Goal: Communication & Community: Answer question/provide support

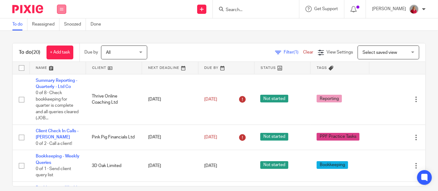
click at [62, 8] on icon at bounding box center [62, 9] width 4 height 4
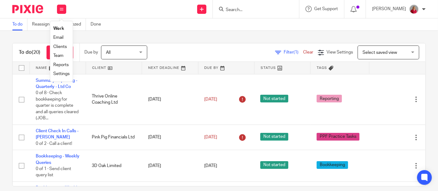
click at [62, 28] on link "Work" at bounding box center [58, 29] width 11 height 4
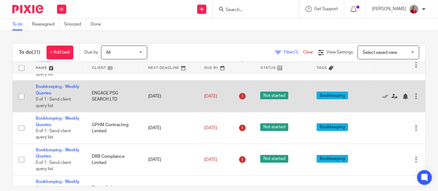
scroll to position [308, 0]
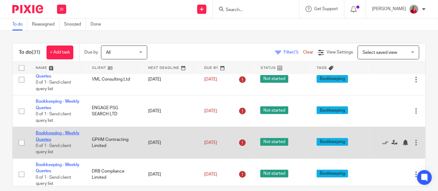
click at [51, 133] on link "Bookkeeping - Weekly Queries" at bounding box center [58, 136] width 44 height 10
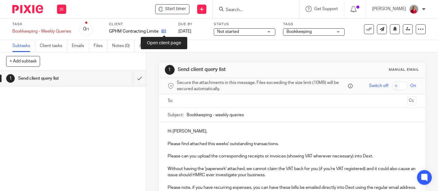
click at [165, 30] on icon at bounding box center [164, 31] width 5 height 5
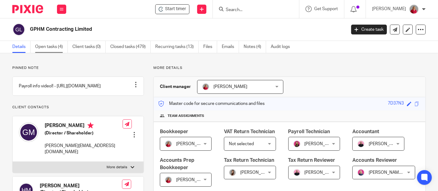
click at [49, 47] on link "Open tasks (4)" at bounding box center [51, 47] width 33 height 12
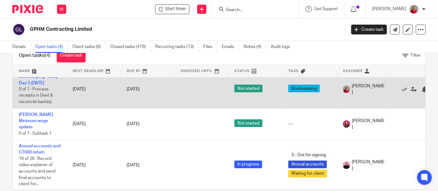
scroll to position [30, 0]
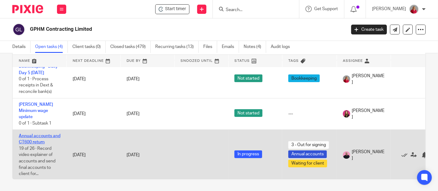
click at [40, 134] on link "Annual accounts and CT600 return" at bounding box center [40, 139] width 42 height 10
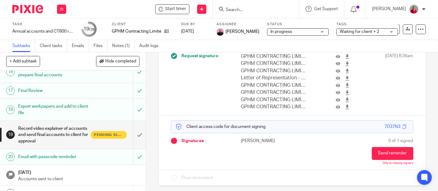
scroll to position [340, 0]
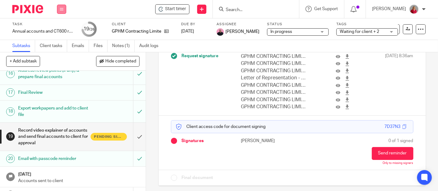
click at [63, 9] on icon at bounding box center [62, 9] width 4 height 4
click at [59, 27] on link "Work" at bounding box center [58, 29] width 11 height 4
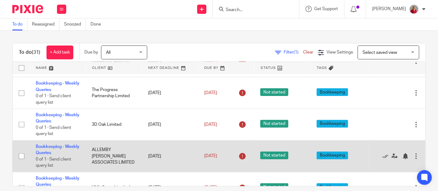
scroll to position [205, 0]
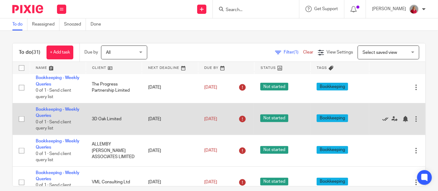
click at [383, 118] on icon at bounding box center [386, 119] width 6 height 6
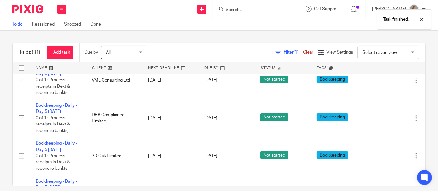
scroll to position [548, 0]
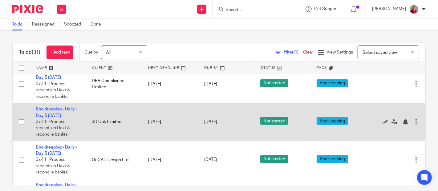
click at [383, 121] on icon at bounding box center [386, 122] width 6 height 6
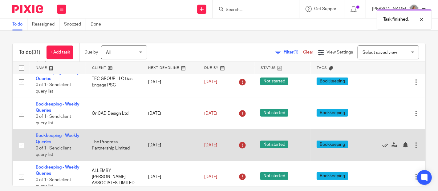
scroll to position [137, 0]
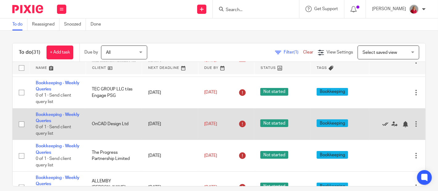
click at [383, 123] on icon at bounding box center [386, 124] width 6 height 6
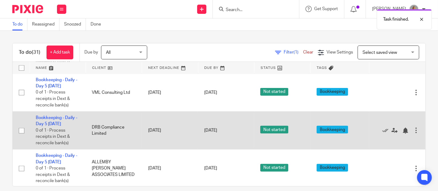
scroll to position [479, 0]
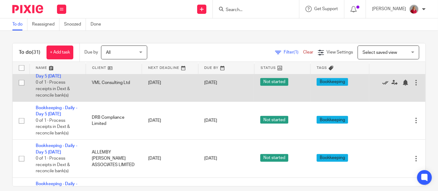
click at [383, 82] on icon at bounding box center [386, 83] width 6 height 6
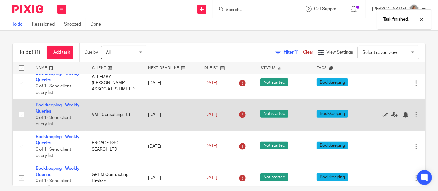
scroll to position [205, 0]
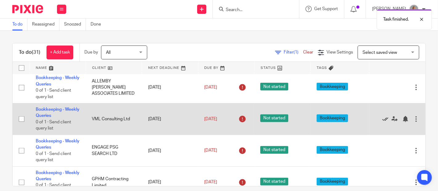
click at [383, 118] on icon at bounding box center [386, 119] width 6 height 6
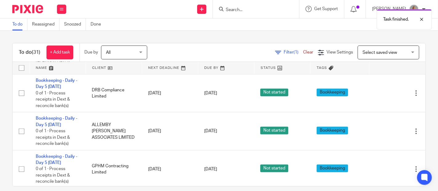
scroll to position [445, 0]
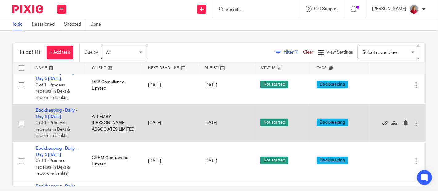
click at [383, 122] on icon at bounding box center [386, 124] width 6 height 6
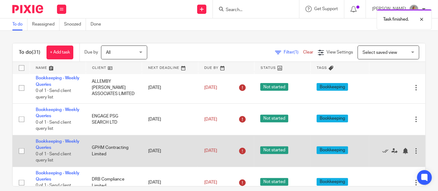
scroll to position [171, 0]
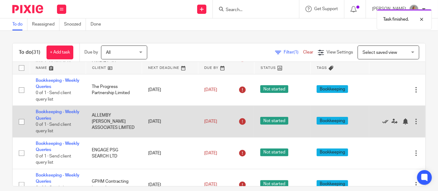
click at [383, 122] on icon at bounding box center [386, 122] width 6 height 6
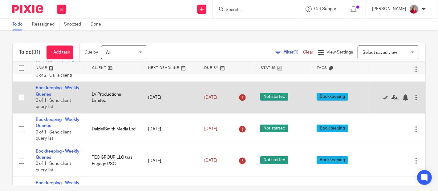
scroll to position [103, 0]
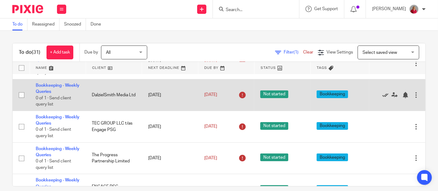
click at [383, 95] on icon at bounding box center [386, 95] width 6 height 6
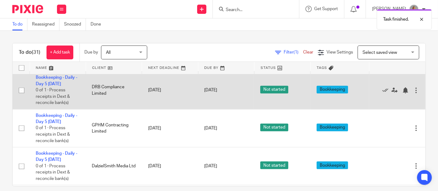
scroll to position [411, 0]
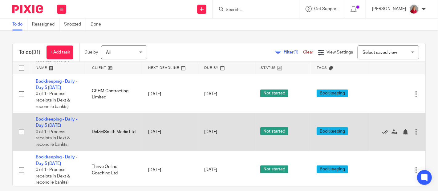
click at [383, 132] on icon at bounding box center [386, 132] width 6 height 6
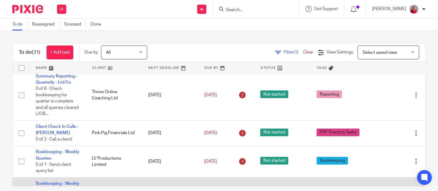
scroll to position [0, 0]
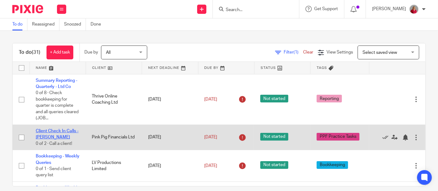
click at [50, 132] on link "Client Check In Calls - [PERSON_NAME]" at bounding box center [57, 134] width 43 height 10
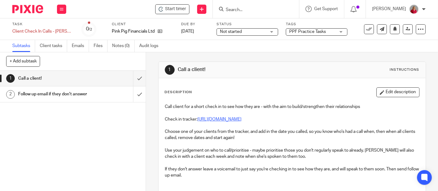
click at [239, 120] on link "https://docs.google.com/spreadsheets/d/1sTt4faCbovIY1PO62MNZ9s5QAsWg2ocQK4gYdqz…" at bounding box center [220, 119] width 44 height 4
click at [133, 80] on input "submit" at bounding box center [73, 78] width 146 height 15
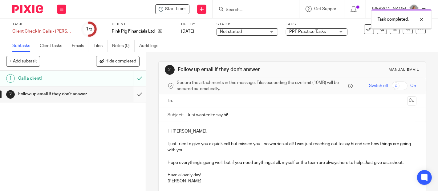
click at [132, 98] on input "submit" at bounding box center [73, 94] width 146 height 15
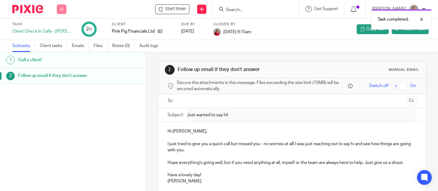
click at [60, 9] on icon at bounding box center [62, 9] width 4 height 4
click at [58, 28] on link "Work" at bounding box center [58, 29] width 11 height 4
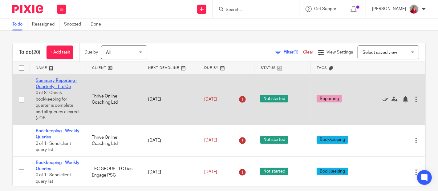
click at [66, 86] on link "Summary Reporting - Quarterly - Ltd Co" at bounding box center [57, 84] width 42 height 10
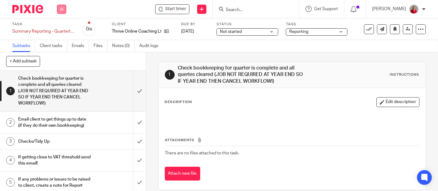
click at [62, 9] on icon at bounding box center [62, 9] width 4 height 4
click at [60, 29] on link "Work" at bounding box center [58, 29] width 11 height 4
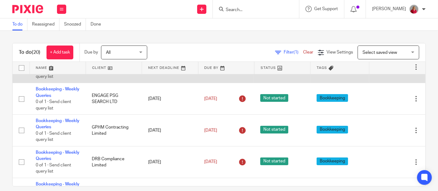
scroll to position [171, 0]
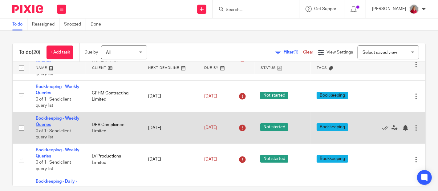
click at [52, 124] on link "Bookkeeping - Weekly Queries" at bounding box center [58, 122] width 44 height 10
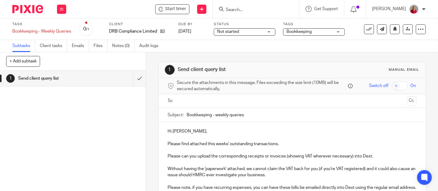
click at [222, 103] on input "text" at bounding box center [292, 101] width 226 height 7
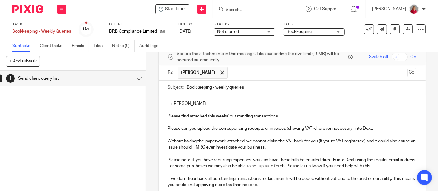
scroll to position [103, 0]
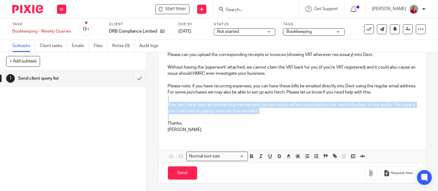
drag, startPoint x: 178, startPoint y: 97, endPoint x: 294, endPoint y: 117, distance: 117.7
click at [294, 117] on div "Hi Rhian, Please find attached this weeks' outstanding transactions. Please can…" at bounding box center [292, 79] width 267 height 117
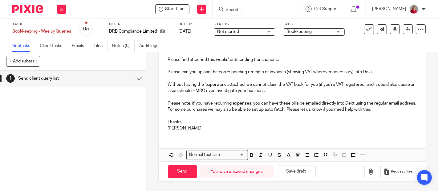
scroll to position [84, 0]
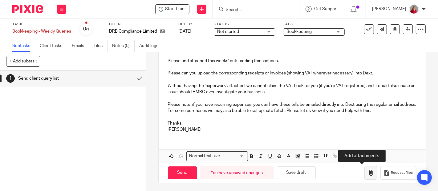
click at [368, 171] on icon "button" at bounding box center [371, 173] width 6 height 6
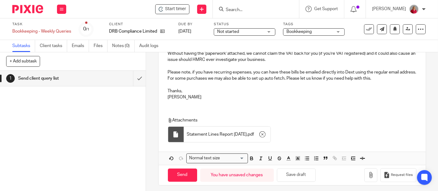
scroll to position [119, 0]
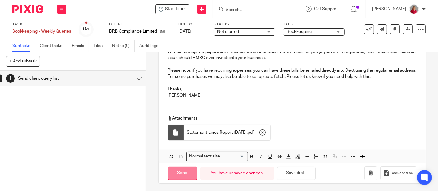
click at [180, 171] on input "Send" at bounding box center [182, 173] width 29 height 13
type input "Sent"
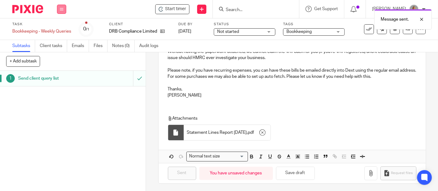
click at [62, 9] on icon at bounding box center [62, 9] width 4 height 4
click at [61, 27] on link "Work" at bounding box center [58, 29] width 11 height 4
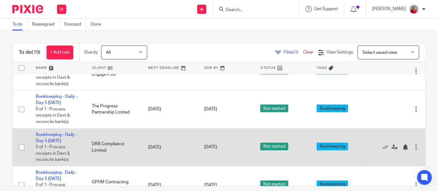
scroll to position [411, 0]
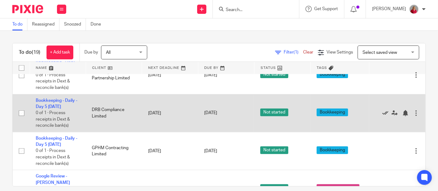
click at [383, 113] on icon at bounding box center [386, 113] width 6 height 6
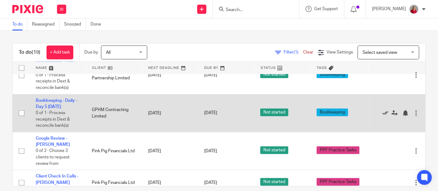
click at [383, 111] on icon at bounding box center [386, 113] width 6 height 6
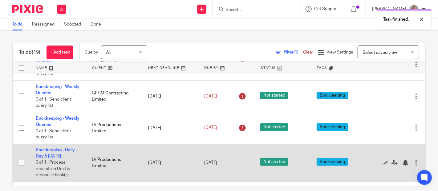
scroll to position [137, 0]
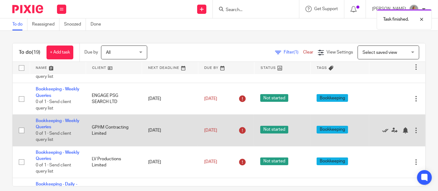
click at [383, 129] on icon at bounding box center [386, 131] width 6 height 6
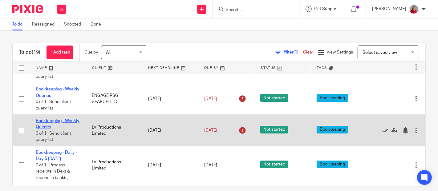
click at [56, 127] on link "Bookkeeping - Weekly Queries" at bounding box center [58, 124] width 44 height 10
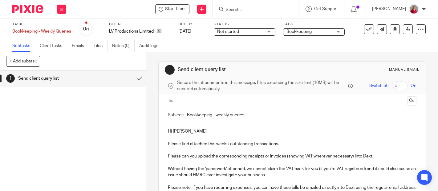
click at [187, 98] on input "text" at bounding box center [292, 101] width 226 height 7
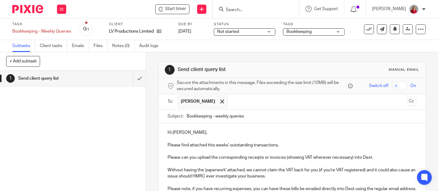
scroll to position [68, 0]
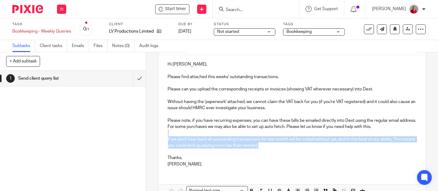
drag, startPoint x: 167, startPoint y: 131, endPoint x: 302, endPoint y: 141, distance: 135.1
click at [299, 146] on div "Hi [PERSON_NAME], Please find attached this weeks' outstanding transactions. Pl…" at bounding box center [292, 113] width 267 height 117
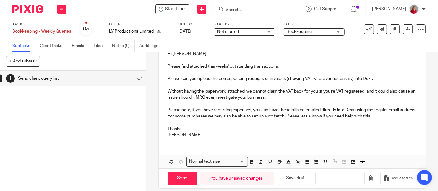
scroll to position [84, 0]
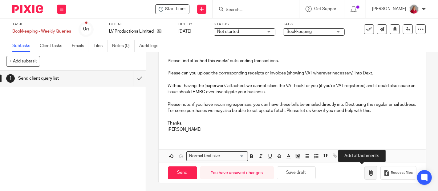
click at [368, 173] on icon "button" at bounding box center [371, 173] width 6 height 6
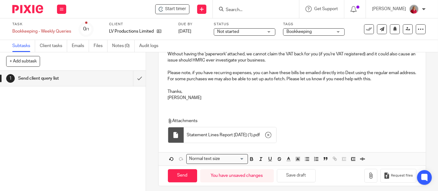
scroll to position [119, 0]
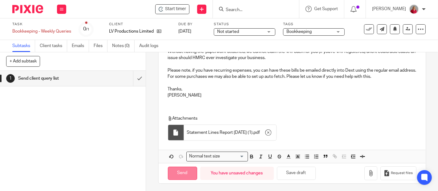
click at [186, 171] on input "Send" at bounding box center [182, 173] width 29 height 13
type input "Sent"
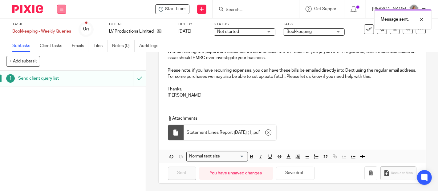
click at [62, 7] on button at bounding box center [61, 9] width 9 height 9
click at [61, 28] on link "Work" at bounding box center [58, 29] width 11 height 4
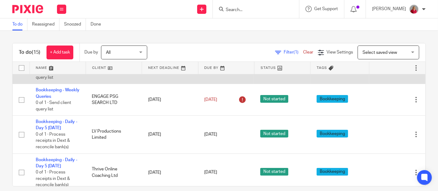
scroll to position [137, 0]
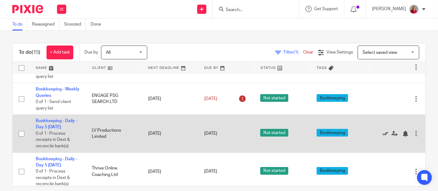
click at [383, 133] on icon at bounding box center [386, 134] width 6 height 6
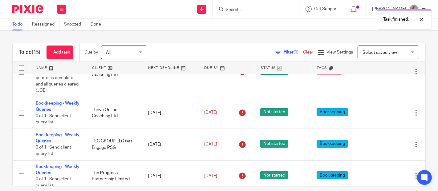
scroll to position [0, 0]
